Goal: Information Seeking & Learning: Check status

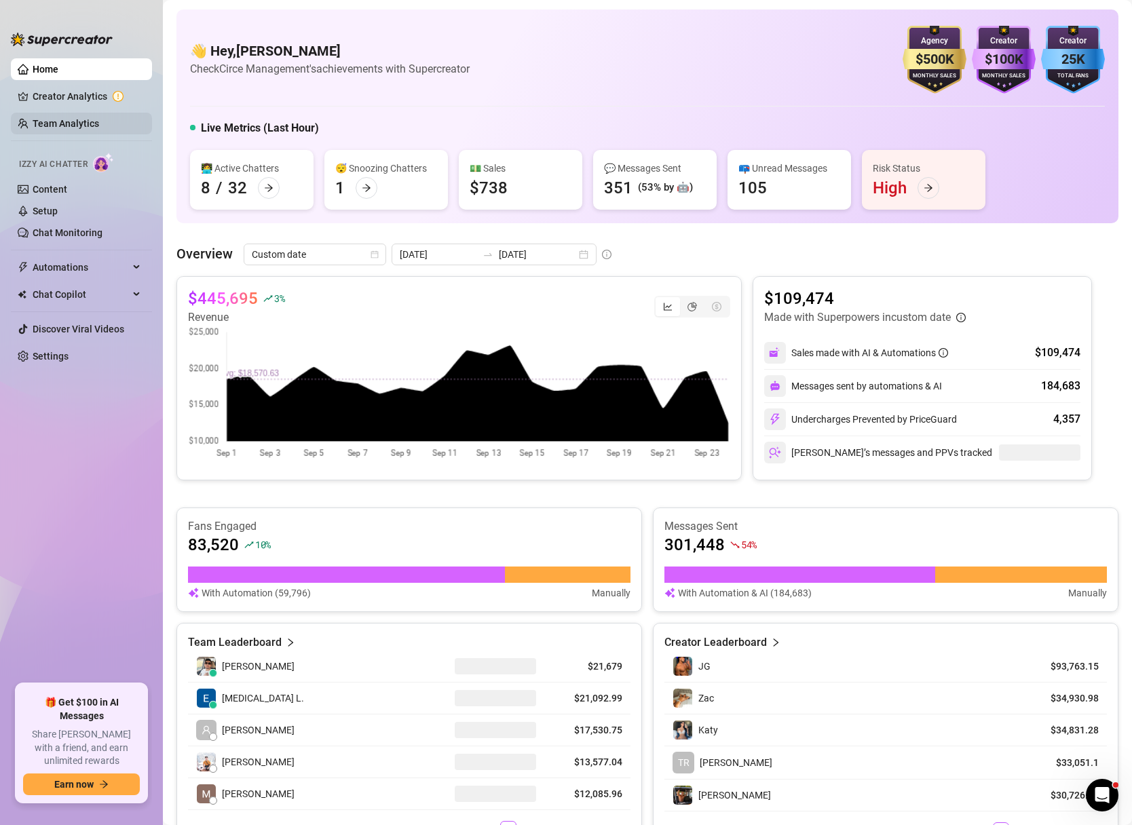
click at [71, 121] on link "Team Analytics" at bounding box center [66, 123] width 67 height 11
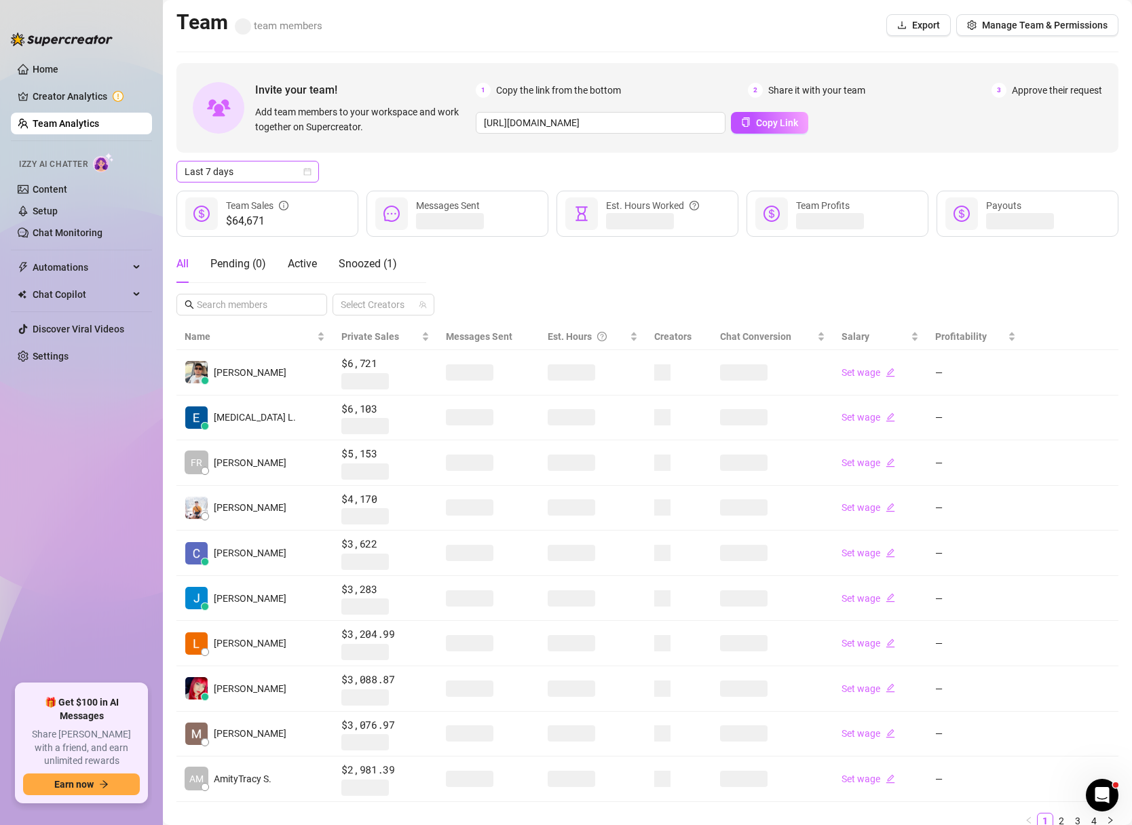
click at [318, 174] on div "Last 7 days" at bounding box center [247, 172] width 143 height 22
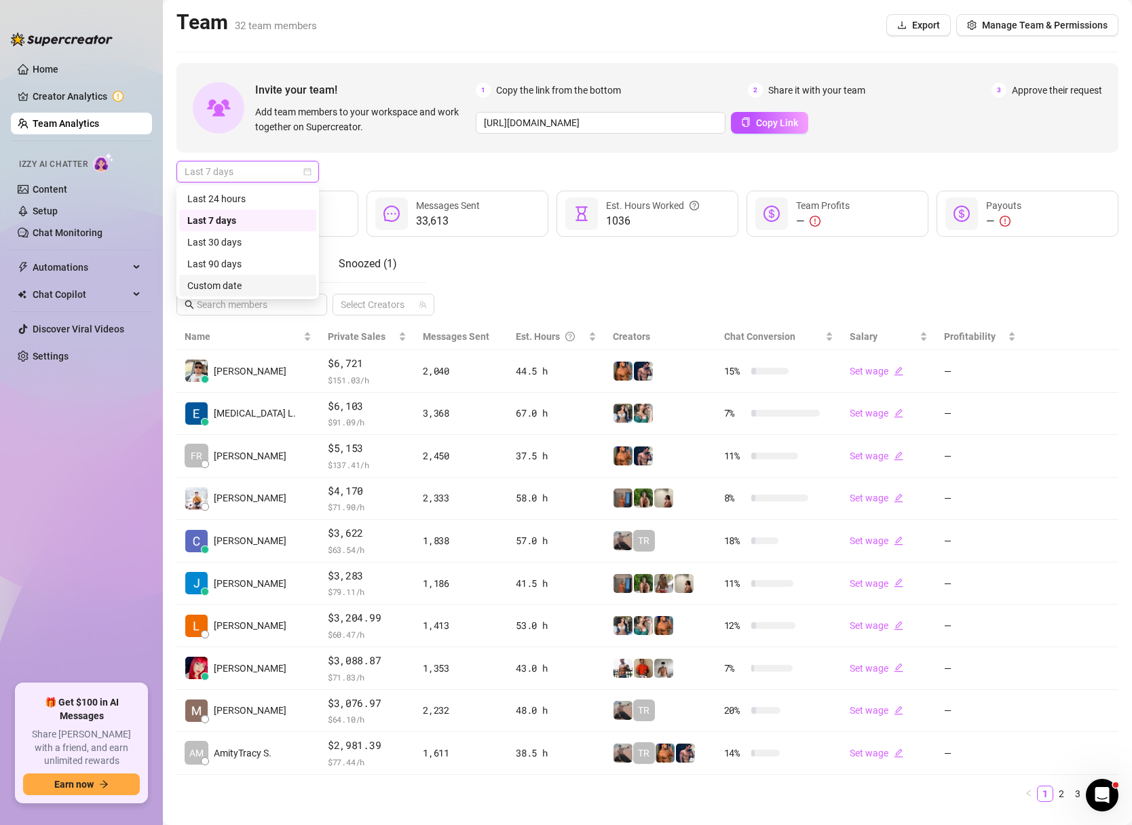
click at [228, 280] on div "Custom date" at bounding box center [247, 285] width 121 height 15
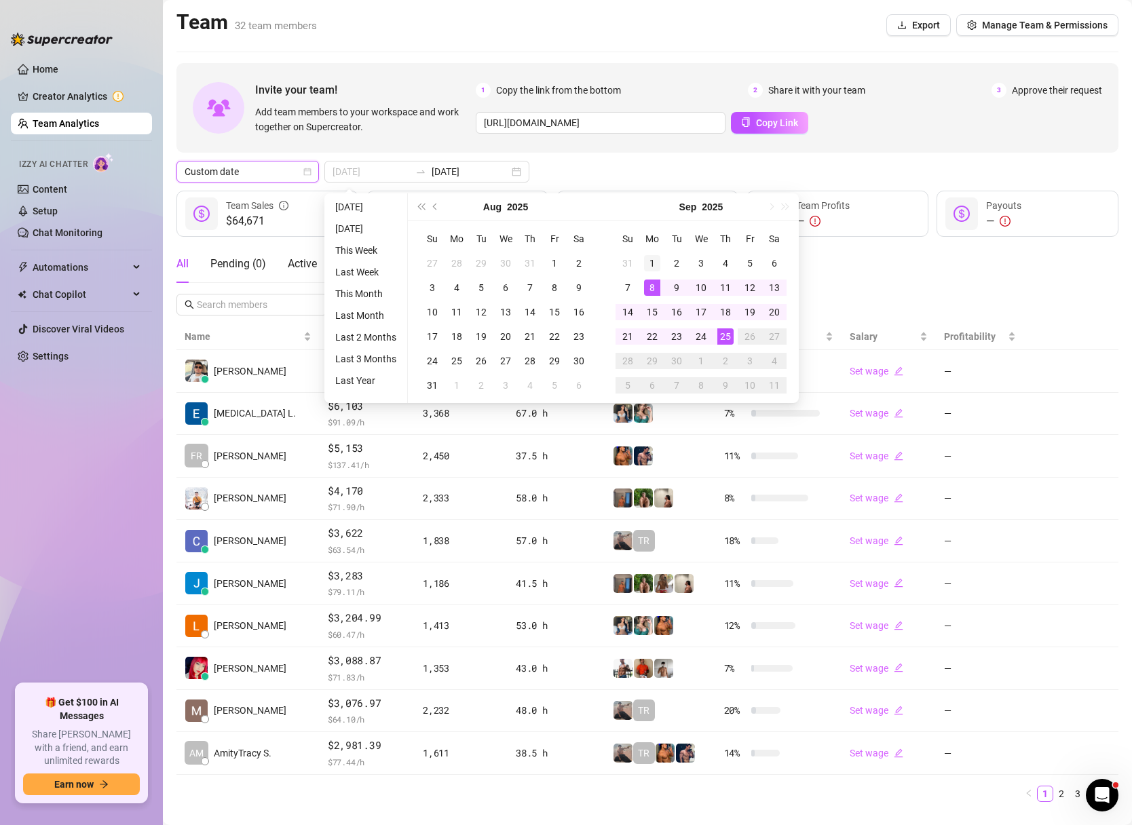
type input "[DATE]"
click at [649, 260] on div "1" at bounding box center [652, 263] width 16 height 16
type input "[DATE]"
click at [723, 335] on div "25" at bounding box center [725, 336] width 16 height 16
